Goal: Task Accomplishment & Management: Manage account settings

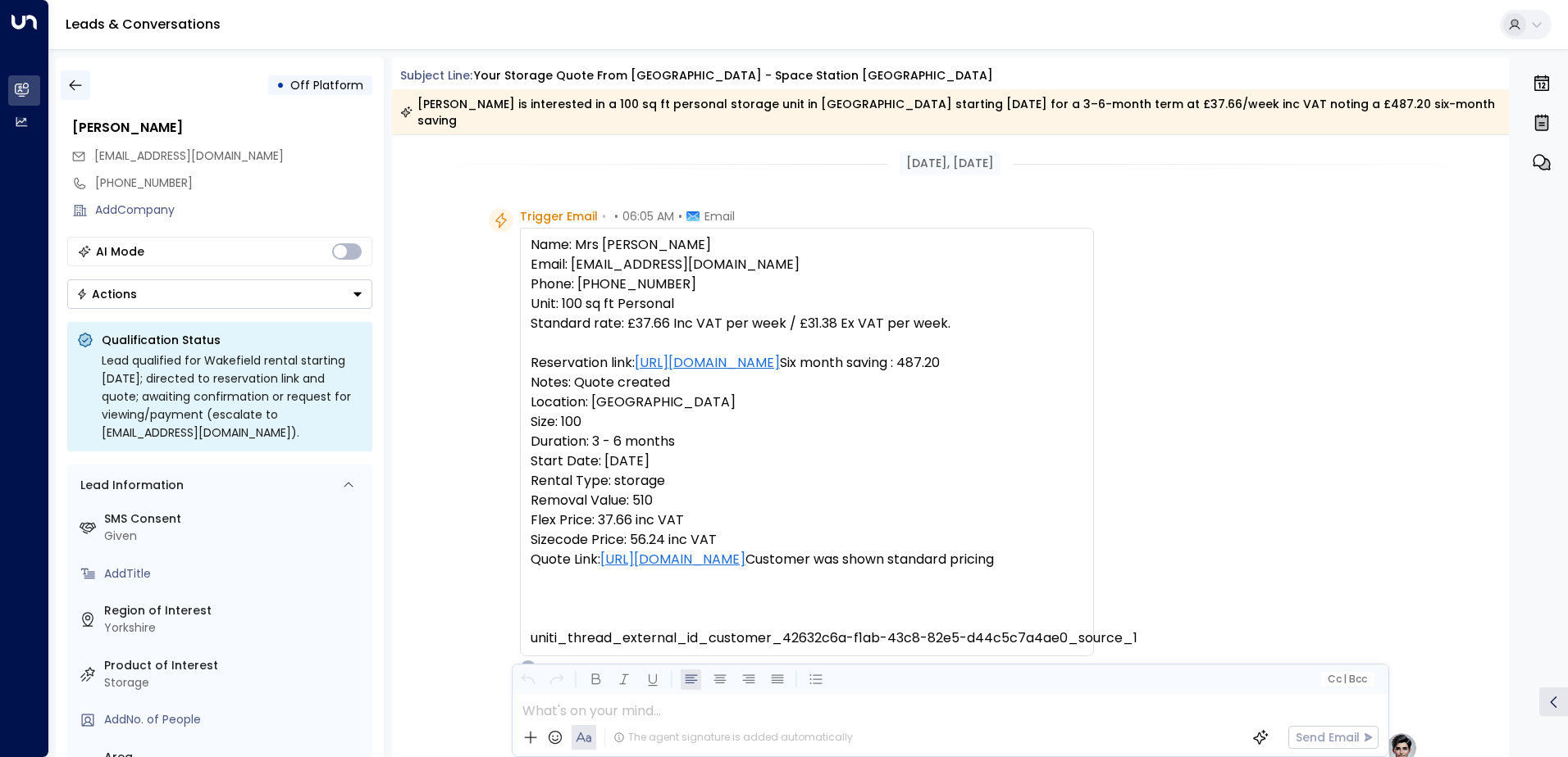
click at [77, 85] on icon "button" at bounding box center [76, 86] width 16 height 16
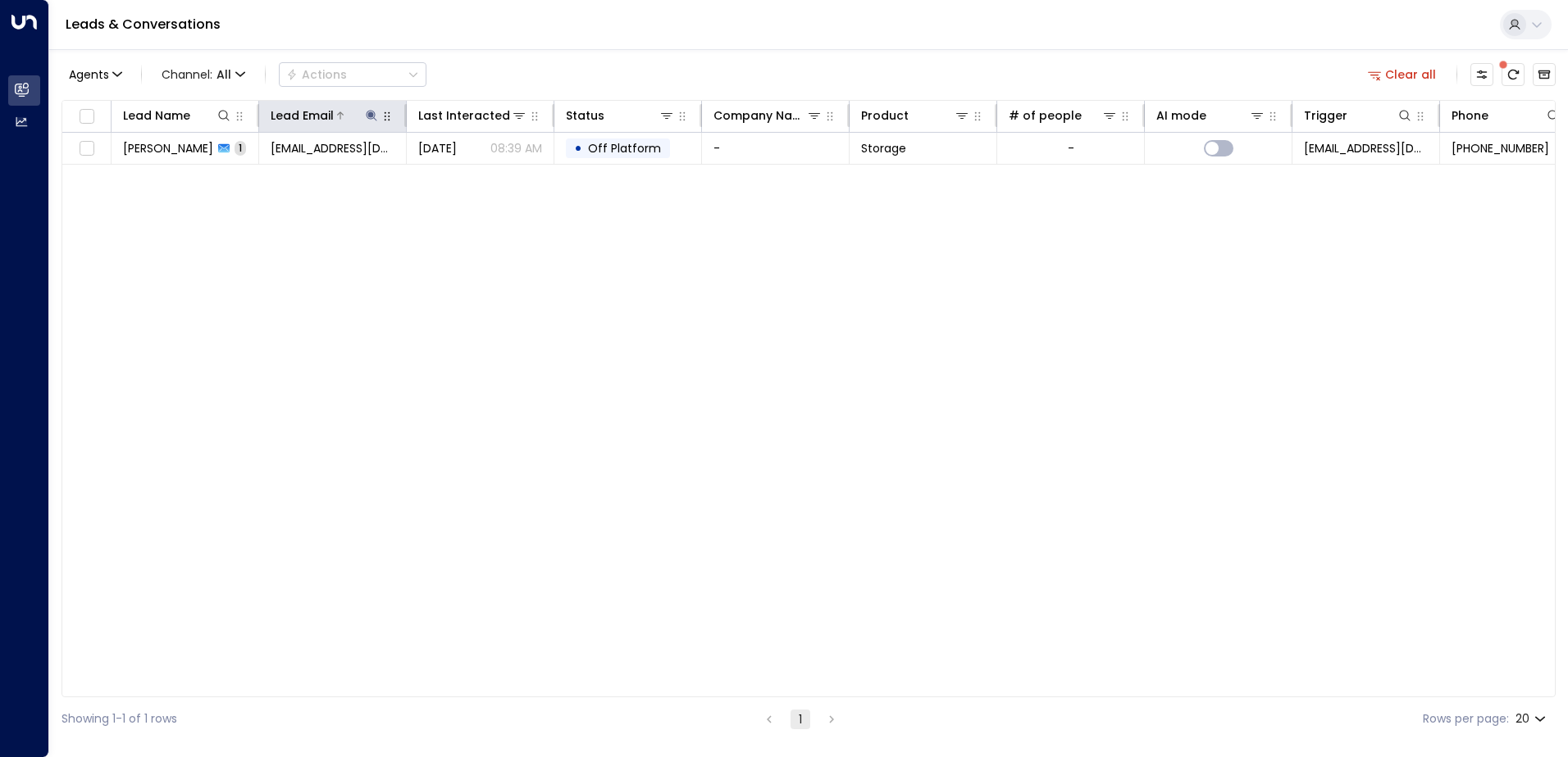
click at [374, 119] on icon at bounding box center [371, 115] width 14 height 14
click at [475, 175] on icon "button" at bounding box center [474, 176] width 14 height 14
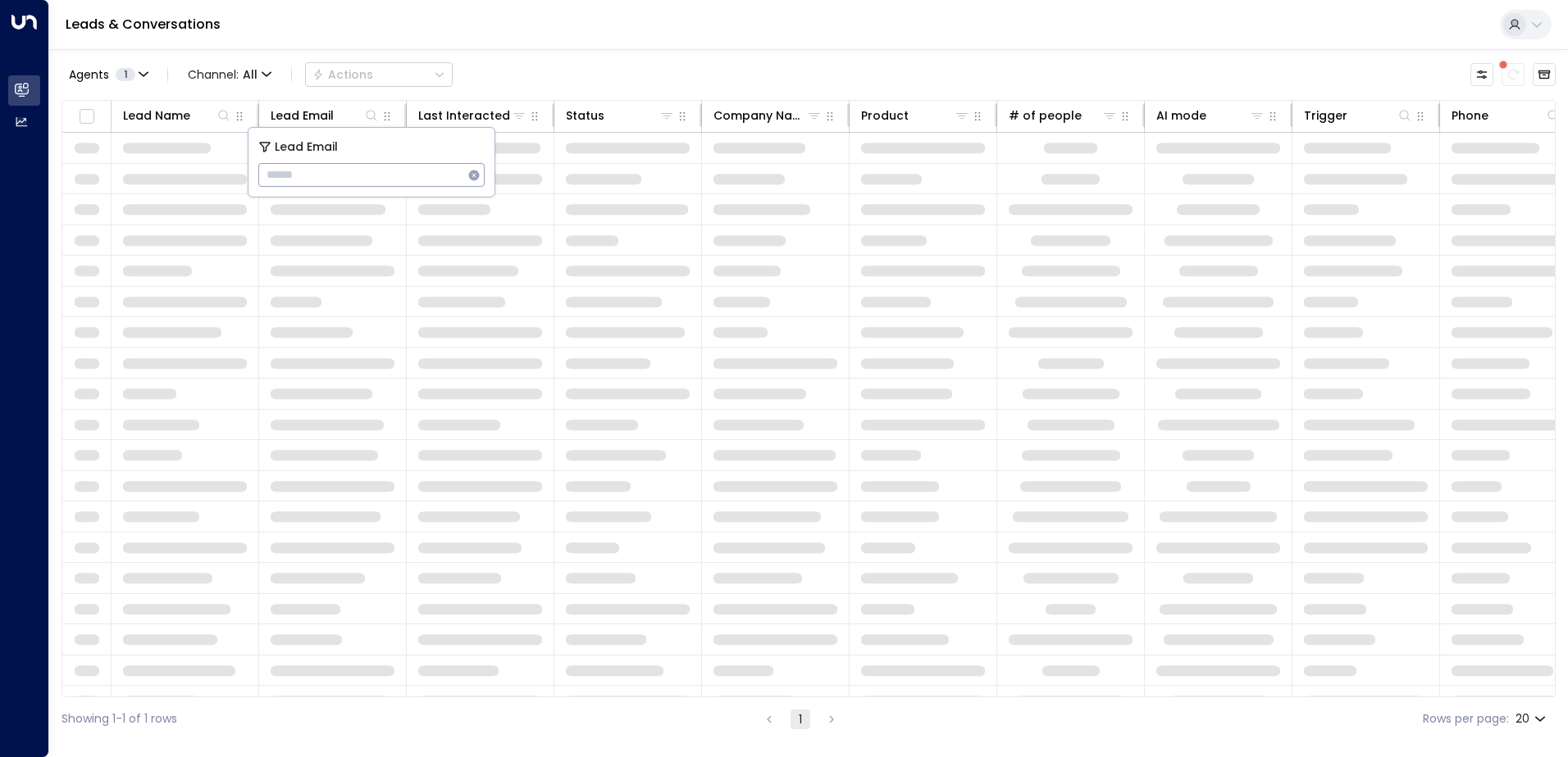
type input "**********"
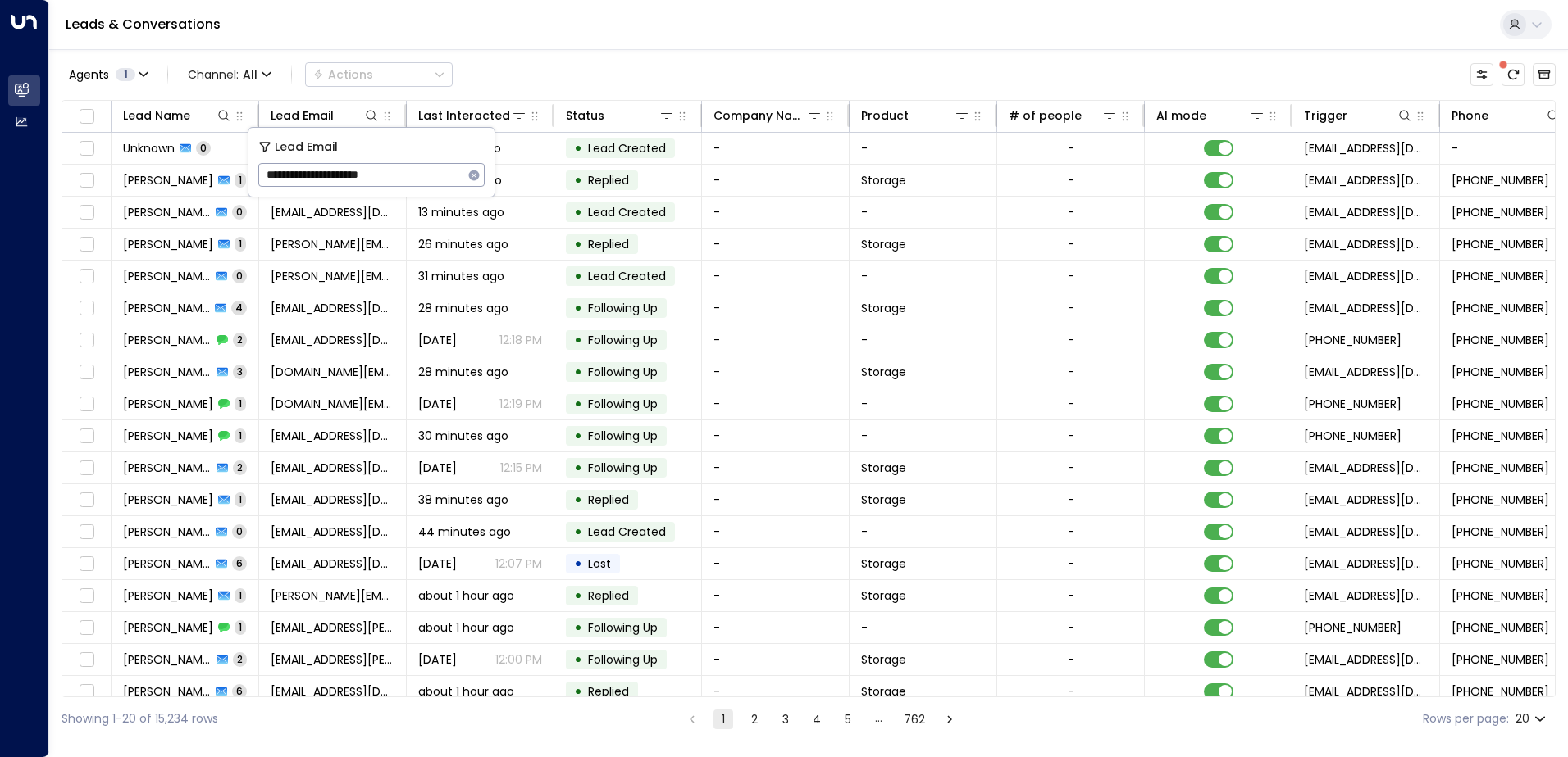
click at [490, 35] on div "Leads & Conversations" at bounding box center [809, 25] width 1518 height 50
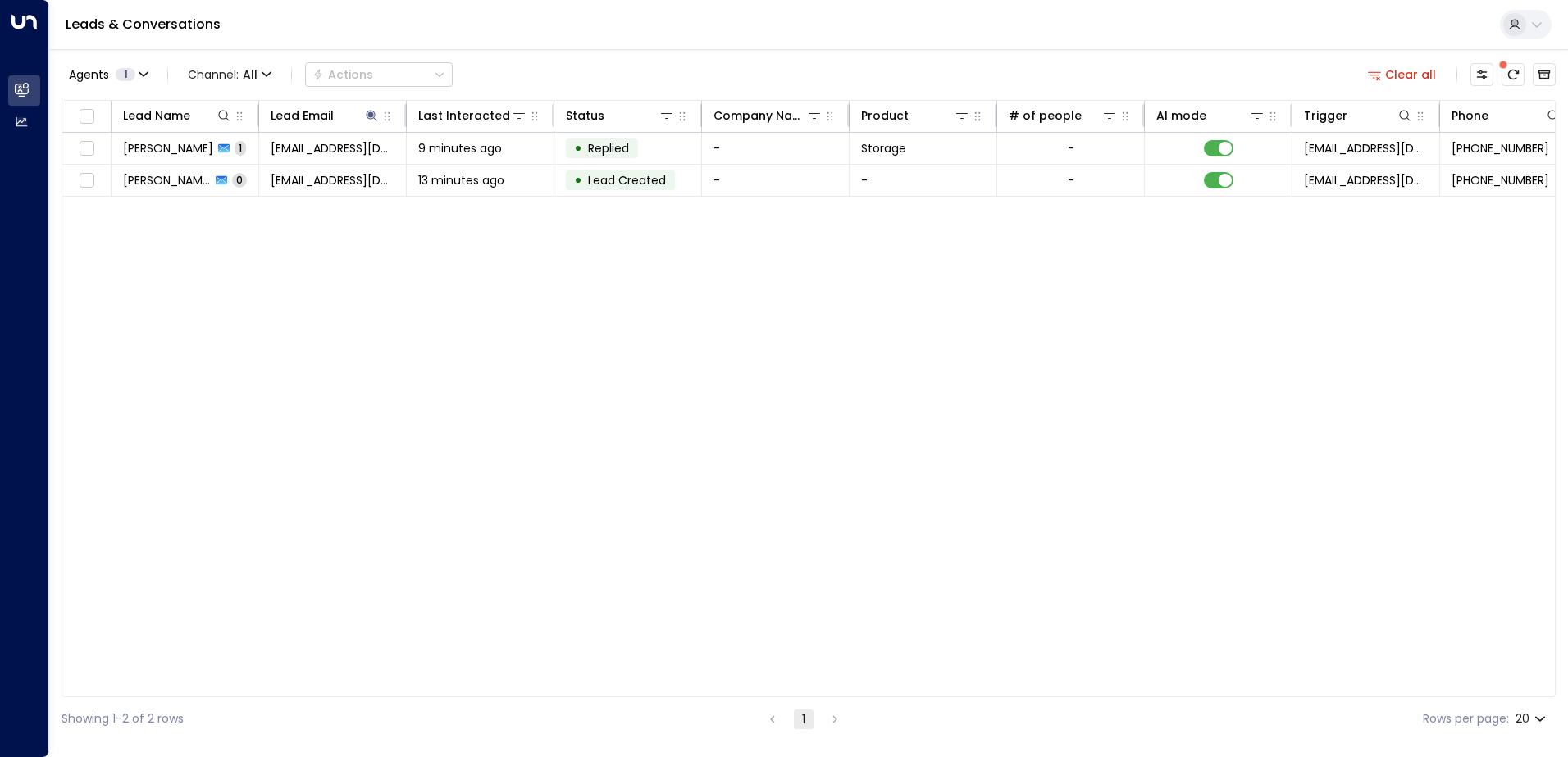
click at [176, 154] on span "[PERSON_NAME]" at bounding box center [168, 149] width 90 height 16
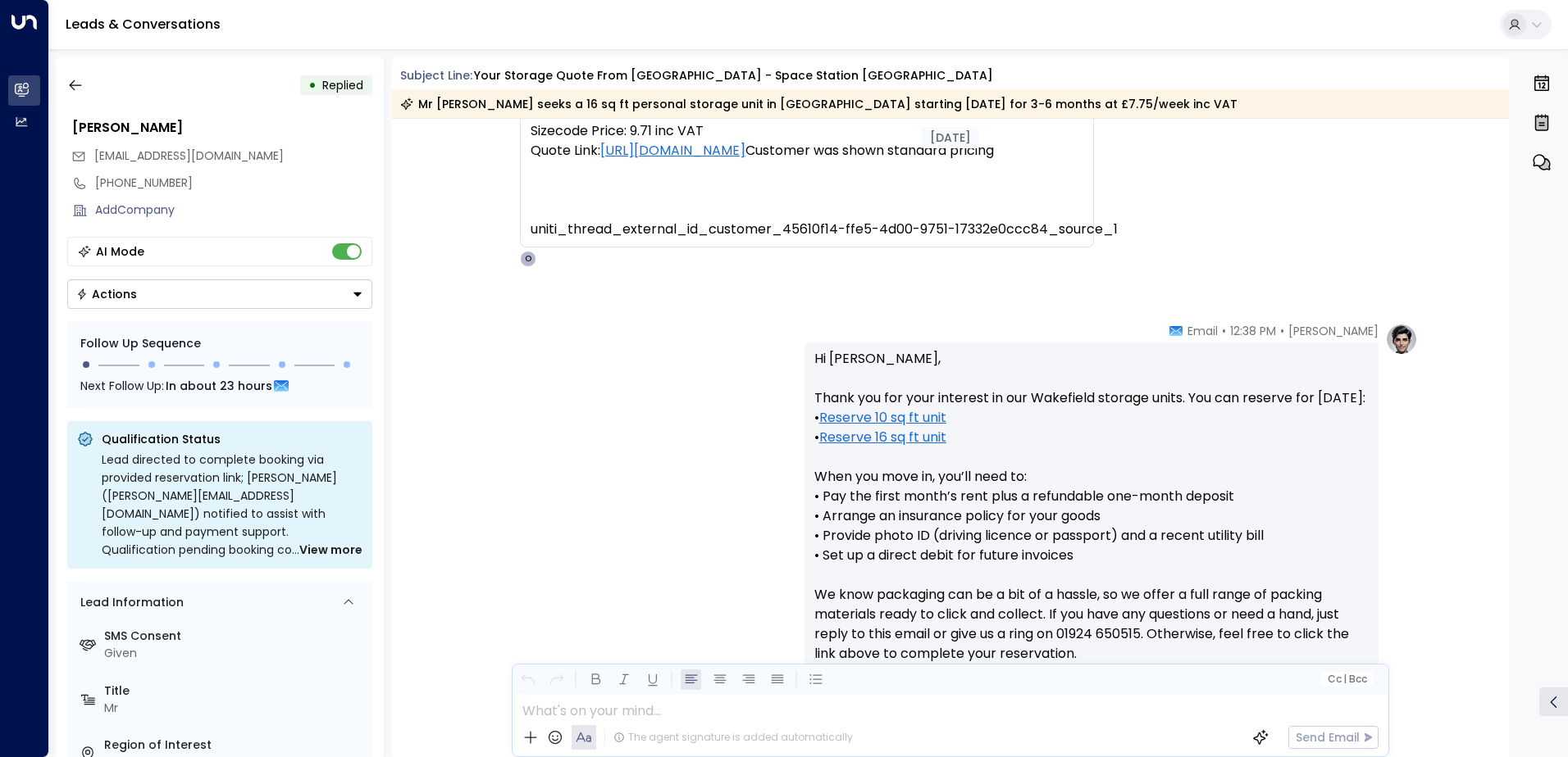
scroll to position [588, 0]
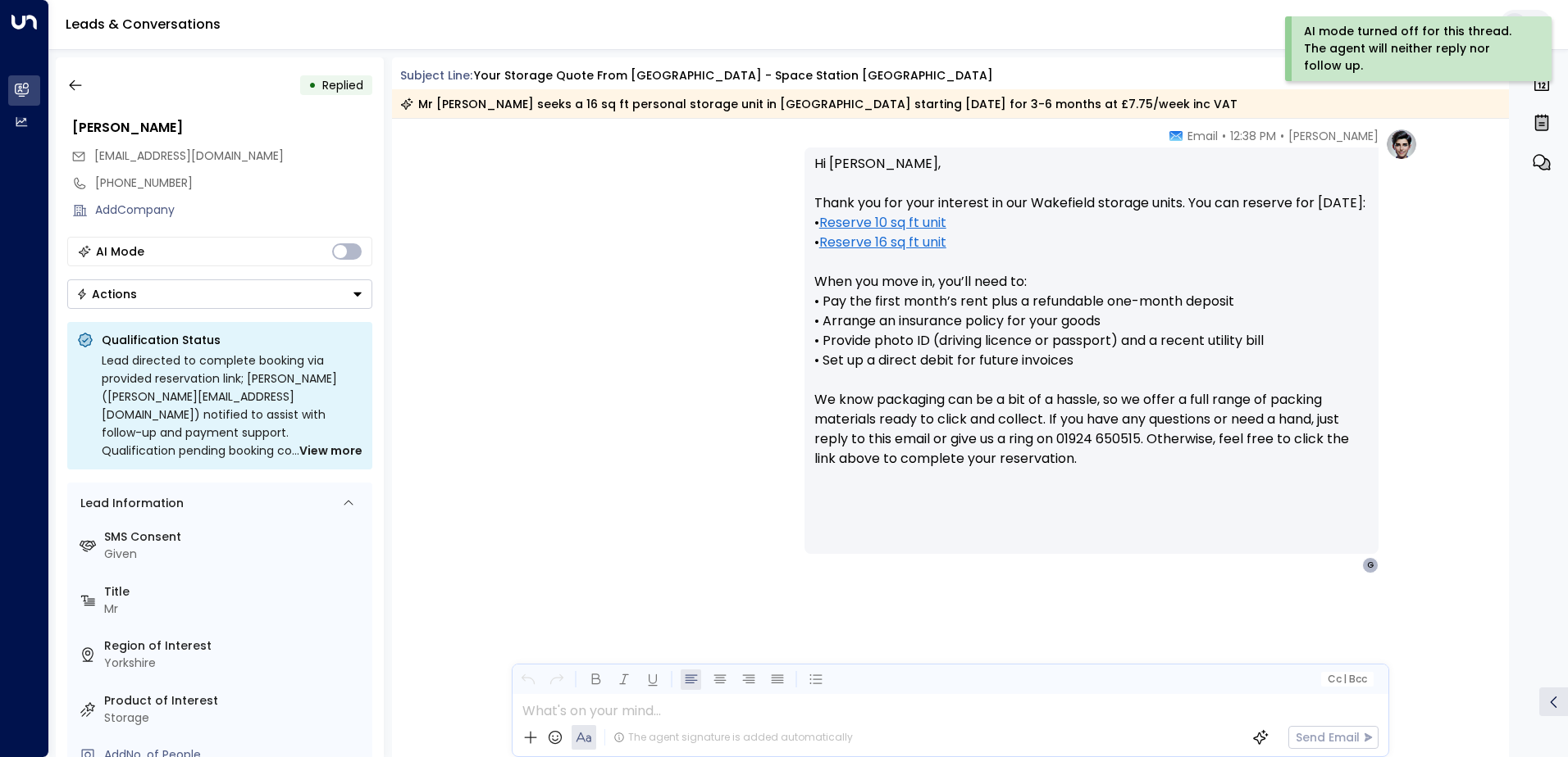
click at [351, 298] on button "Actions" at bounding box center [220, 293] width 305 height 30
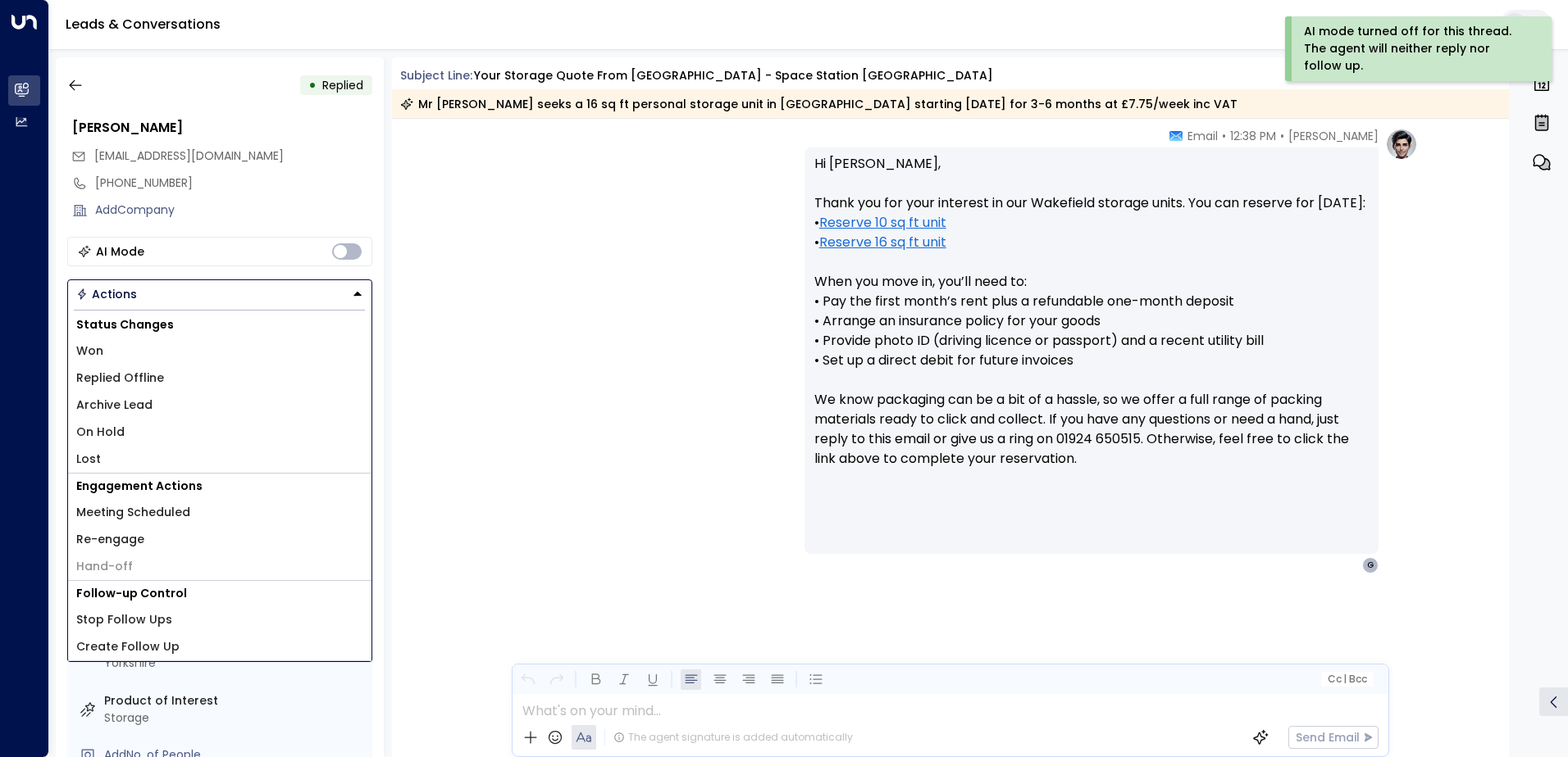
click at [188, 380] on li "Replied Offline" at bounding box center [220, 378] width 304 height 27
